Goal: Find specific page/section: Find specific page/section

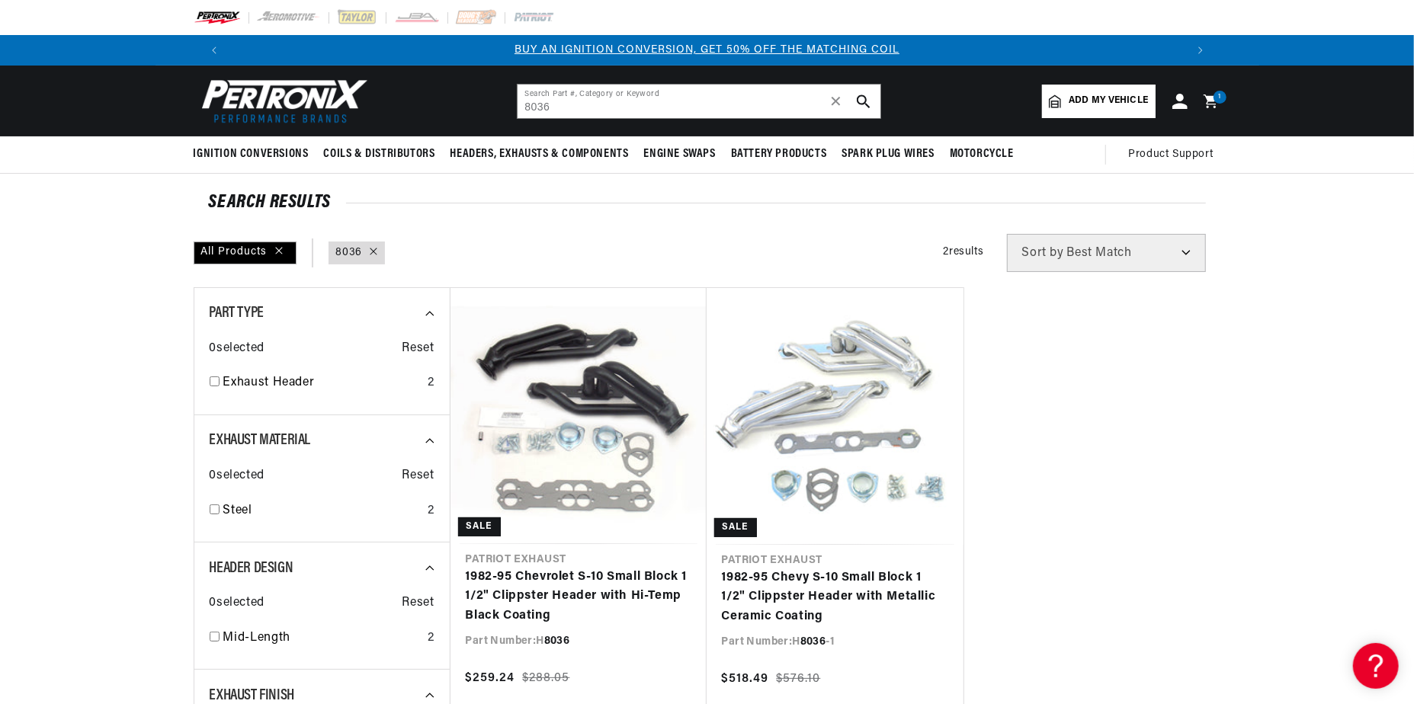
scroll to position [0, 951]
drag, startPoint x: 556, startPoint y: 110, endPoint x: 514, endPoint y: 104, distance: 42.4
click at [514, 104] on header "BETTER SEARCH RESULTS Add your vehicle's year, make, and model to find parts be…" at bounding box center [708, 101] width 1104 height 71
paste input "D368"
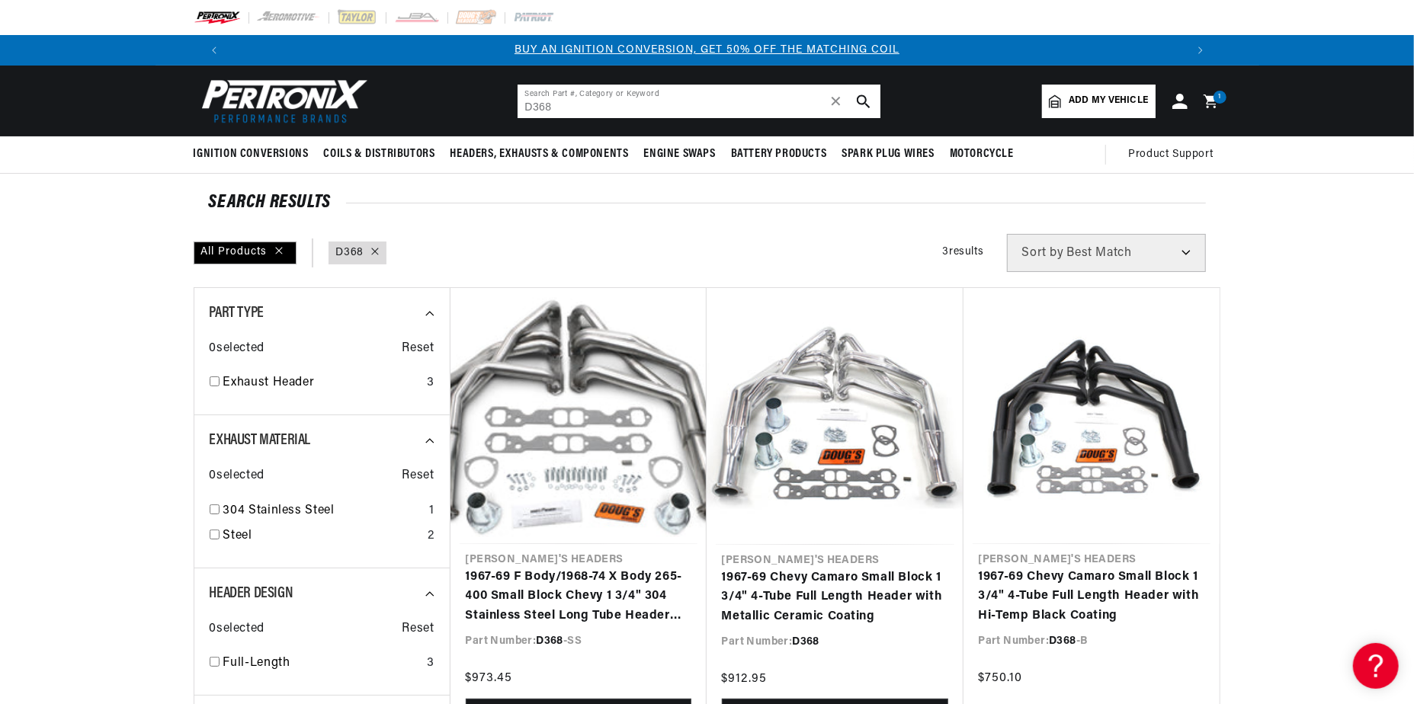
drag, startPoint x: 550, startPoint y: 107, endPoint x: 515, endPoint y: 104, distance: 34.5
click at [515, 104] on header "BETTER SEARCH RESULTS Add your vehicle's year, make, and model to find parts be…" at bounding box center [708, 101] width 1104 height 71
paste input "1628S"
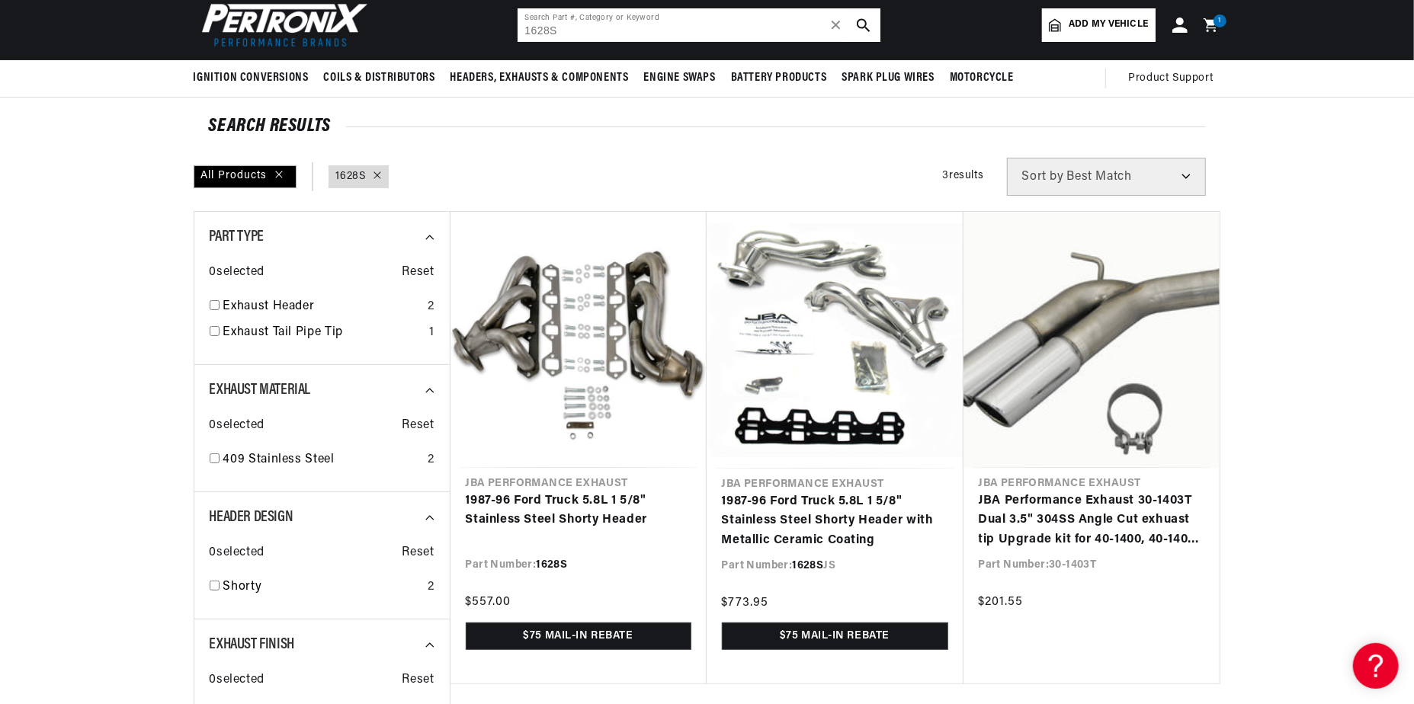
drag, startPoint x: 575, startPoint y: 28, endPoint x: 515, endPoint y: 28, distance: 60.2
click at [515, 28] on header "BETTER SEARCH RESULTS Add your vehicle's year, make, and model to find parts be…" at bounding box center [708, 24] width 1104 height 71
paste input "D669Y"
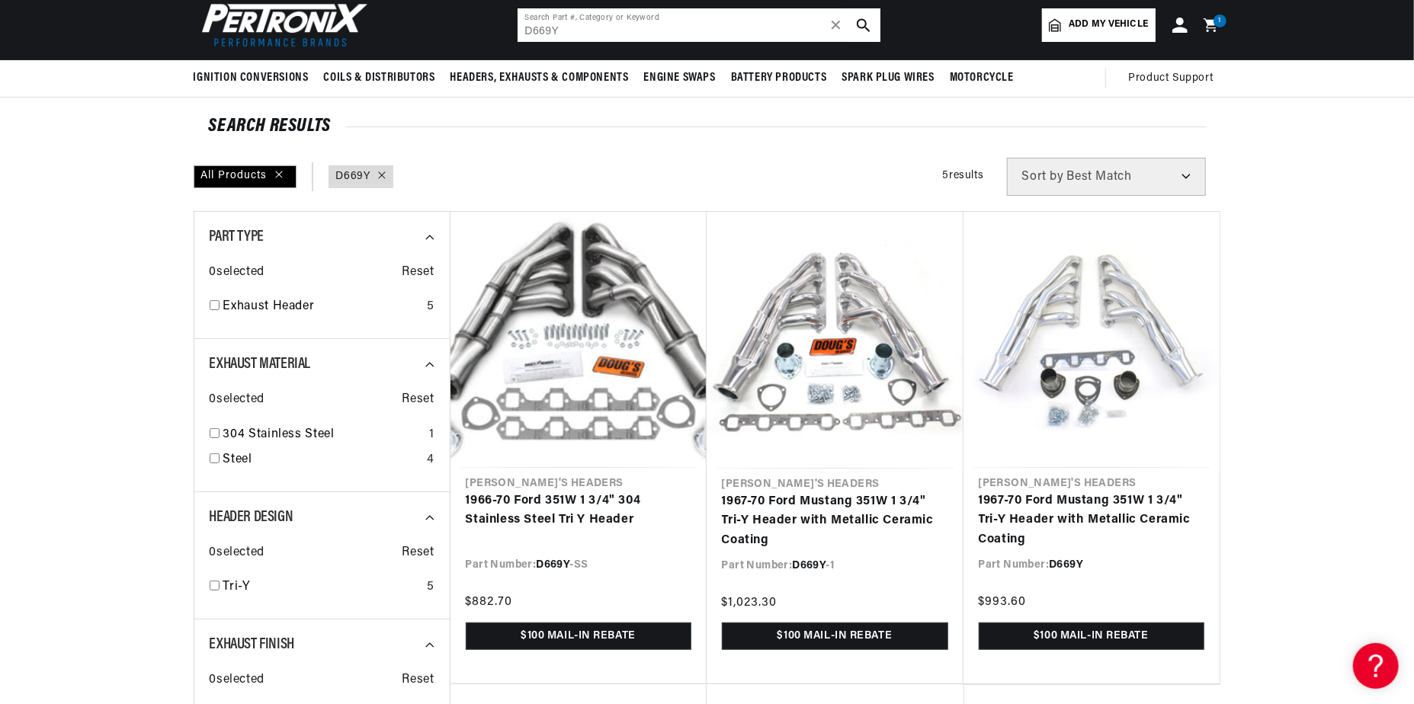
scroll to position [0, 951]
drag, startPoint x: 569, startPoint y: 25, endPoint x: 507, endPoint y: 25, distance: 61.8
click at [507, 25] on header "BETTER SEARCH RESULTS Add your vehicle's year, make, and model to find parts be…" at bounding box center [708, 24] width 1104 height 71
paste input "151700"
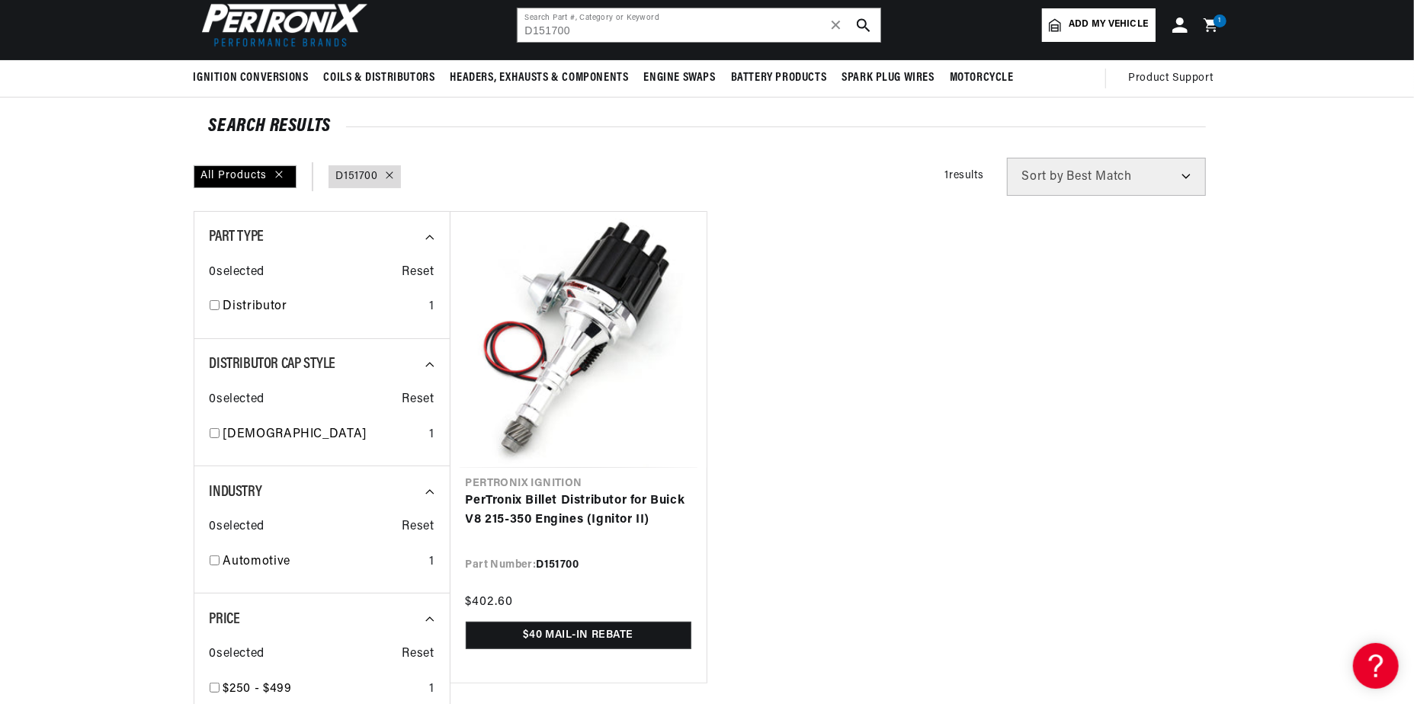
scroll to position [0, 1904]
drag, startPoint x: 575, startPoint y: 30, endPoint x: 496, endPoint y: 15, distance: 79.9
click at [496, 15] on header "BETTER SEARCH RESULTS Add your vehicle's year, make, and model to find parts be…" at bounding box center [708, 24] width 1104 height 71
paste input "1832S"
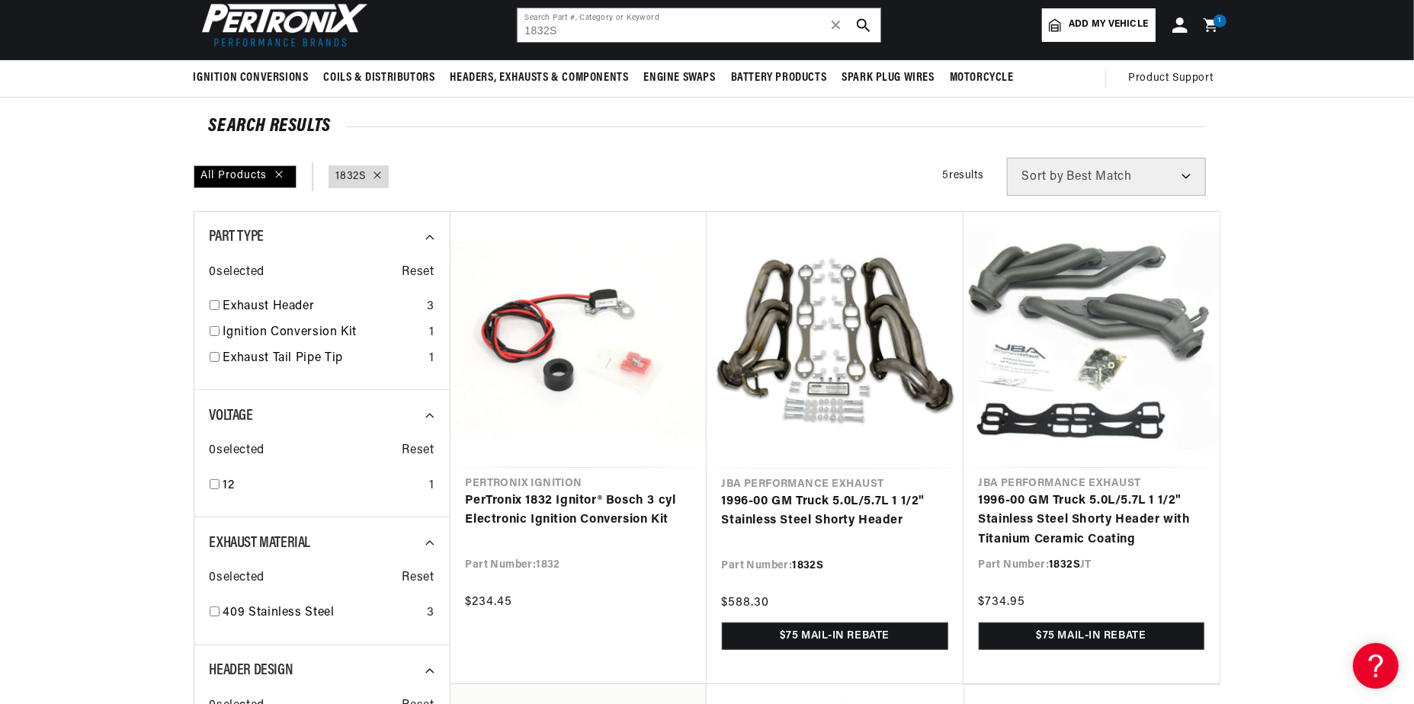
scroll to position [0, 951]
drag, startPoint x: 537, startPoint y: 34, endPoint x: 519, endPoint y: 34, distance: 18.3
click at [519, 34] on input "1832S" at bounding box center [699, 25] width 363 height 34
paste input "6651SJ"
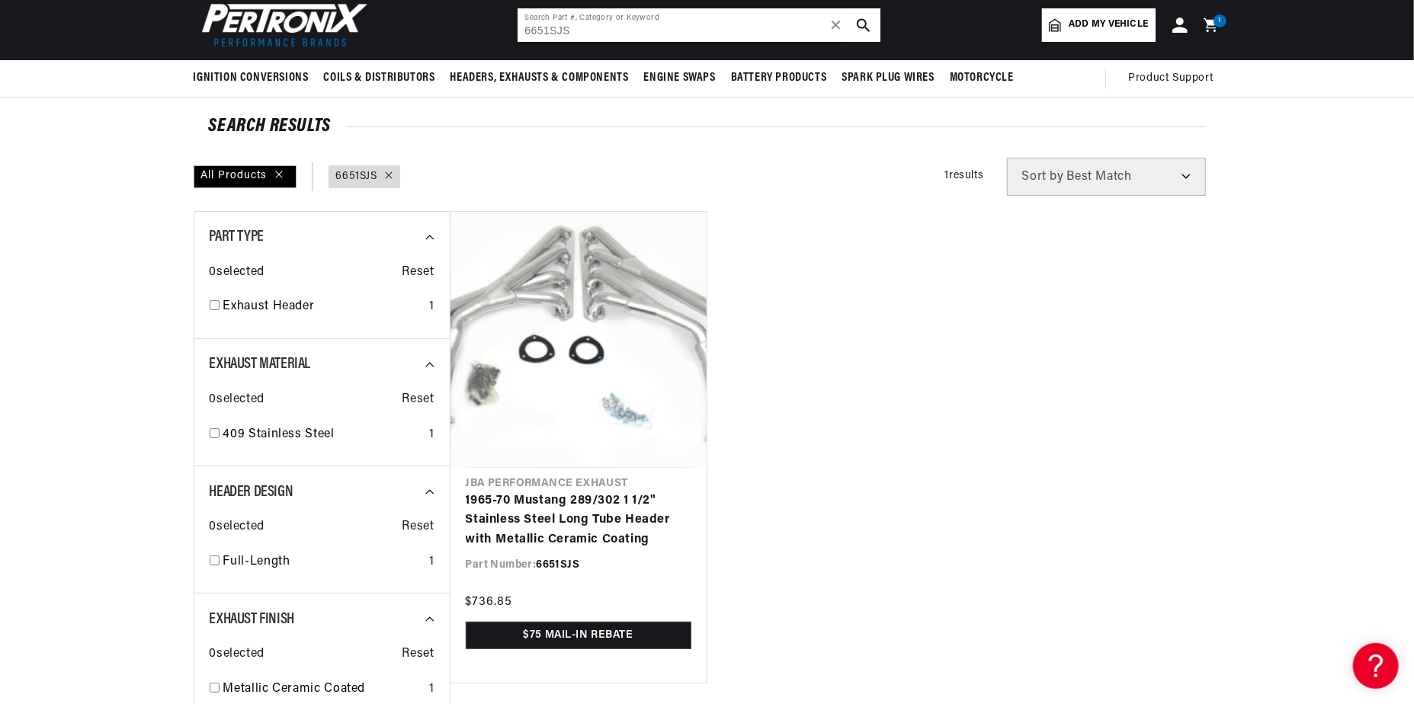
drag, startPoint x: 548, startPoint y: 31, endPoint x: 513, endPoint y: 31, distance: 35.1
click at [513, 31] on header "BETTER SEARCH RESULTS Add your vehicle's year, make, and model to find parts be…" at bounding box center [708, 24] width 1104 height 71
paste input "D100700"
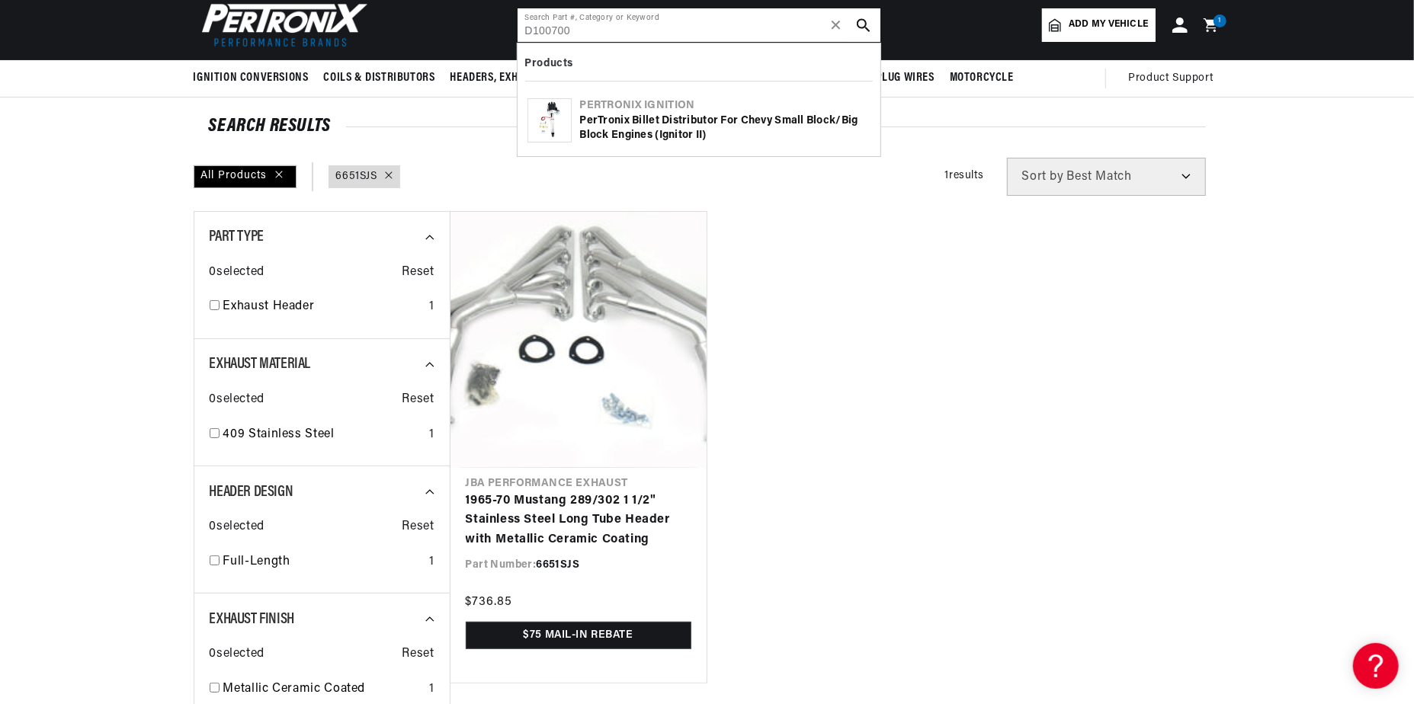
type input "D100700"
